Goal: Task Accomplishment & Management: Use online tool/utility

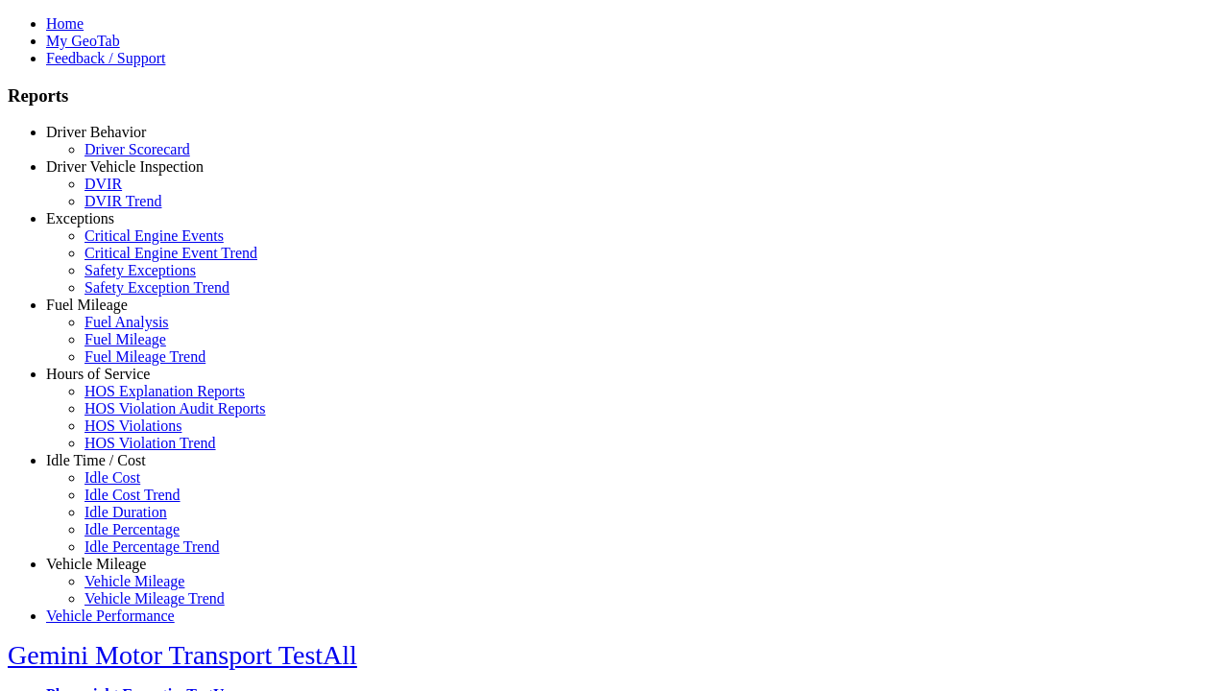
click at [110, 313] on link "Fuel Mileage" at bounding box center [87, 305] width 82 height 16
click at [125, 330] on link "Fuel Analysis" at bounding box center [126, 322] width 84 height 16
select select "**********"
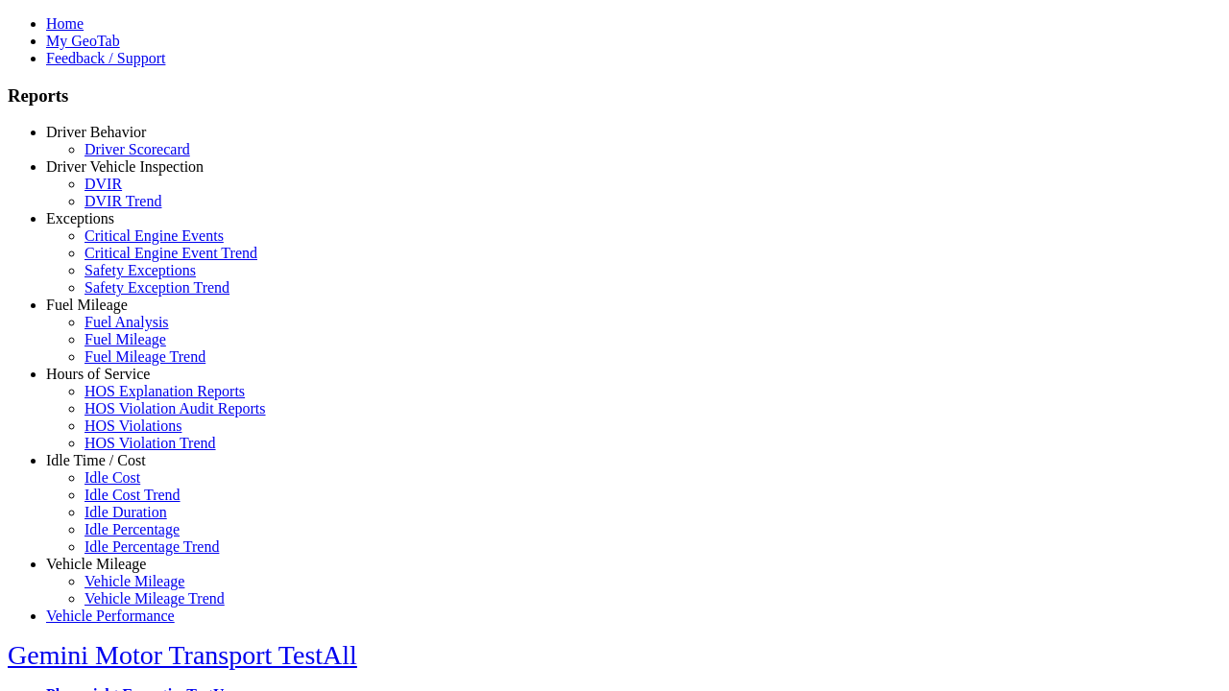
type input "**********"
